Goal: Information Seeking & Learning: Learn about a topic

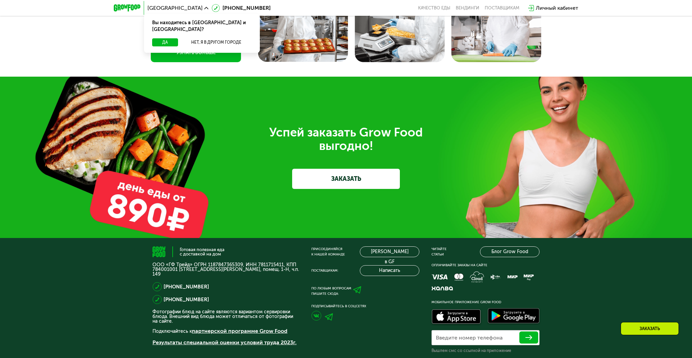
scroll to position [2020, 0]
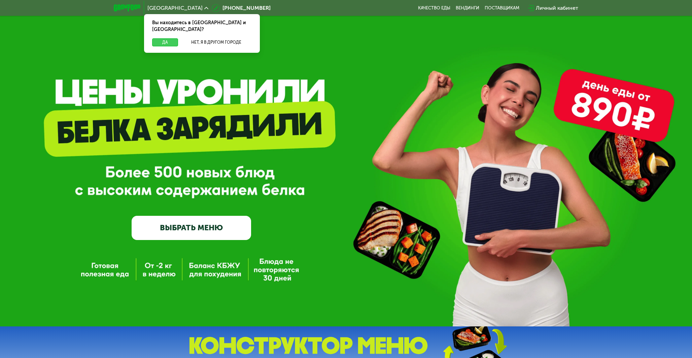
click at [164, 38] on button "Да" at bounding box center [165, 42] width 26 height 8
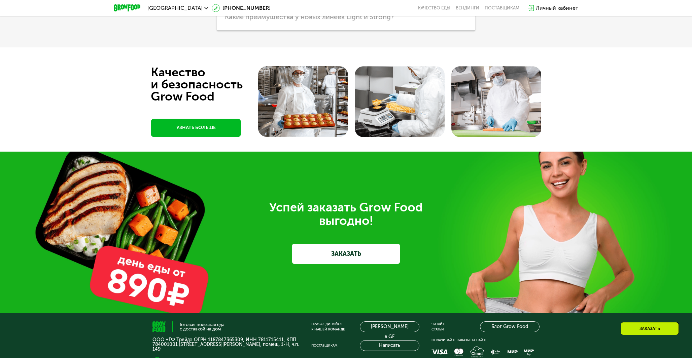
scroll to position [1948, 0]
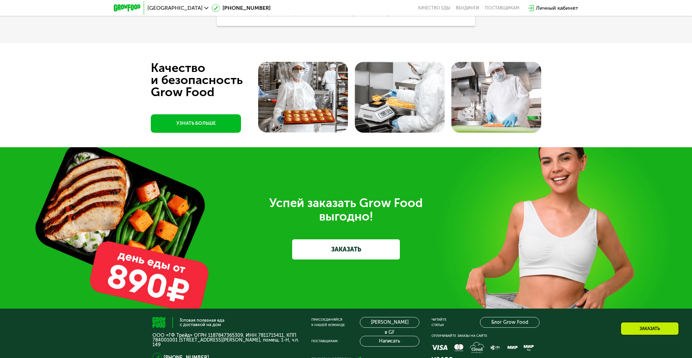
click at [173, 133] on link "УЗНАТЬ БОЛЬШЕ" at bounding box center [196, 123] width 90 height 19
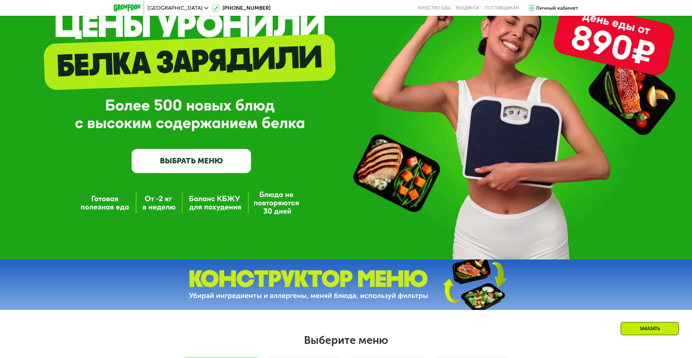
scroll to position [0, 0]
